Goal: Ask a question: Seek information or help from site administrators or community

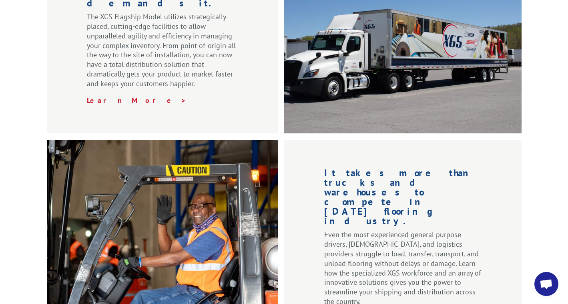
scroll to position [1278, 0]
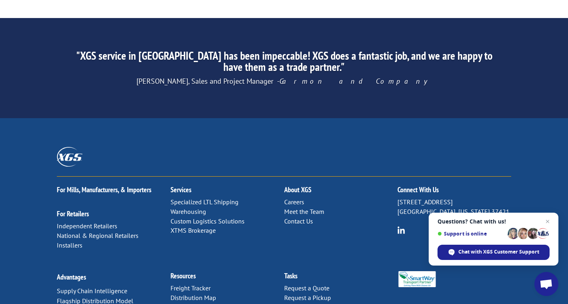
click at [297, 217] on link "Contact Us" at bounding box center [298, 221] width 29 height 8
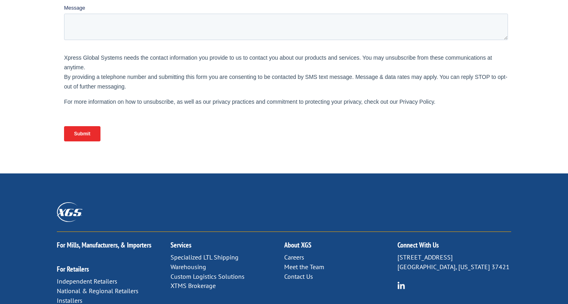
scroll to position [408, 0]
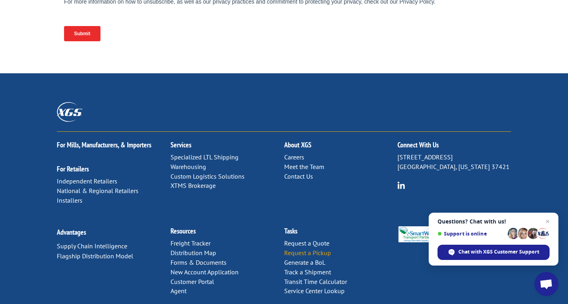
click at [305, 249] on link "Request a Pickup" at bounding box center [307, 253] width 47 height 8
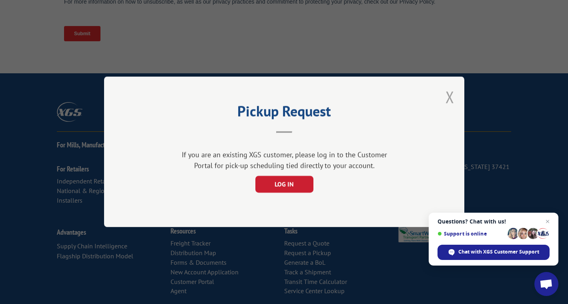
click at [452, 100] on button "Close modal" at bounding box center [450, 96] width 9 height 21
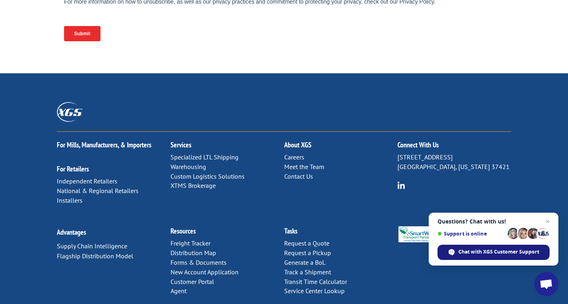
click at [486, 253] on span "Chat with XGS Customer Support" at bounding box center [498, 251] width 81 height 7
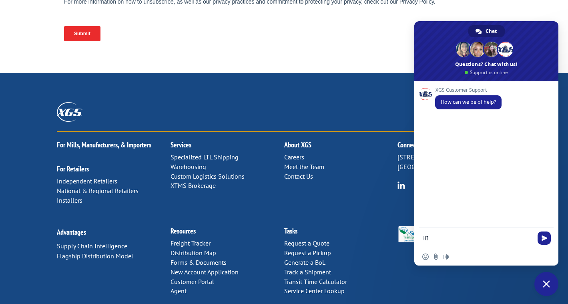
type textarea "HI"
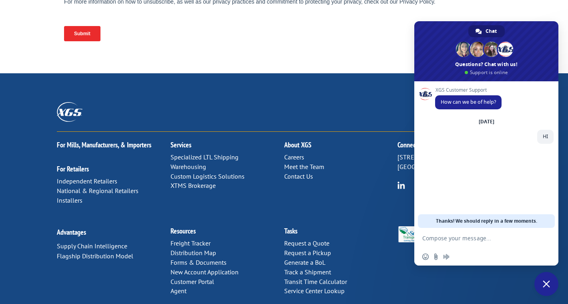
click at [465, 240] on textarea "Compose your message..." at bounding box center [477, 238] width 110 height 7
paste textarea "Carrier Pickup: 00071569"
type textarea "Carrier Pickup: 00071569"
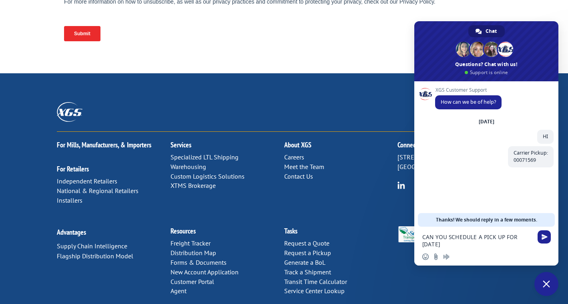
type textarea "CAN YOU SCHEDULE A PICK UP FOR TODAY?"
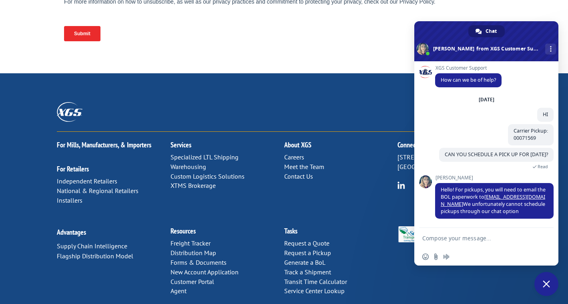
scroll to position [4, 0]
drag, startPoint x: 538, startPoint y: 196, endPoint x: 474, endPoint y: 200, distance: 64.6
click at [474, 200] on span "Hello! For pickups, you will need to email the BOL paperwork to xgspickups@xgsi…" at bounding box center [494, 201] width 118 height 36
drag, startPoint x: 484, startPoint y: 197, endPoint x: 536, endPoint y: 197, distance: 52.0
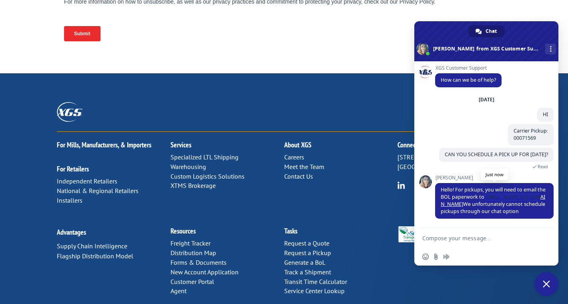
click at [536, 197] on span "Hello! For pickups, you will need to email the BOL paperwork to xgspickups@xgsi…" at bounding box center [493, 200] width 105 height 28
copy span "xgspickups@xgsi.com"
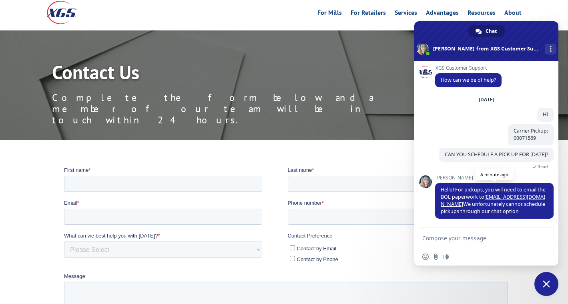
click at [465, 207] on span "Hello! For pickups, you will need to email the BOL paperwork to xgspickups@xgsi…" at bounding box center [493, 200] width 105 height 28
drag, startPoint x: 459, startPoint y: 203, endPoint x: 465, endPoint y: 205, distance: 6.5
click at [465, 205] on span "Hello! For pickups, you will need to email the BOL paperwork to xgspickups@xgsi…" at bounding box center [493, 200] width 105 height 28
